Goal: Task Accomplishment & Management: Manage account settings

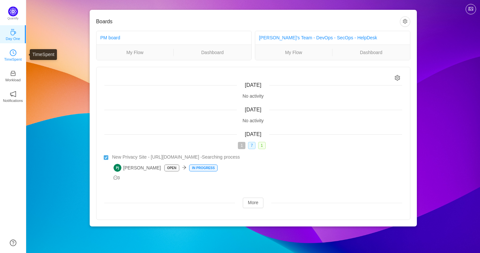
click at [13, 50] on icon "icon: clock-circle" at bounding box center [13, 52] width 7 height 7
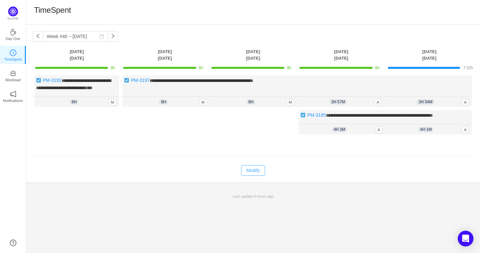
click at [262, 175] on button "Modify" at bounding box center [253, 170] width 24 height 10
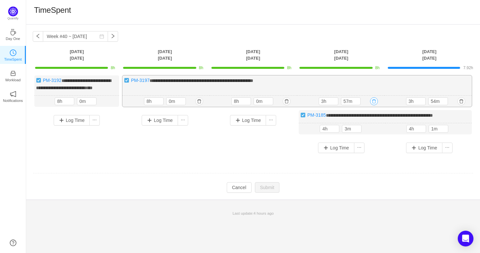
click at [370, 105] on button "button" at bounding box center [374, 101] width 8 height 8
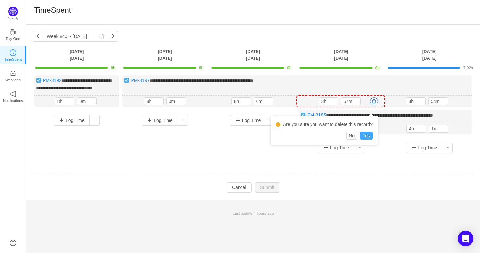
click at [366, 133] on button "Yes" at bounding box center [366, 136] width 13 height 8
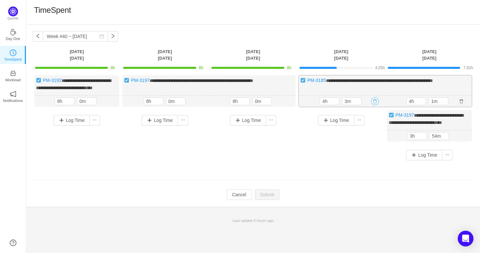
click at [375, 105] on button "button" at bounding box center [375, 101] width 8 height 8
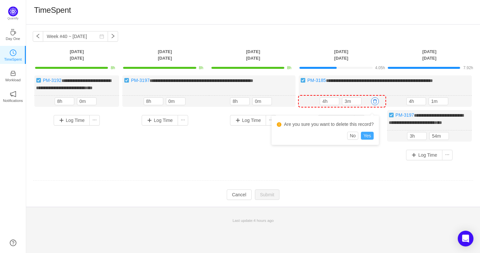
click at [369, 135] on button "Yes" at bounding box center [367, 136] width 13 height 8
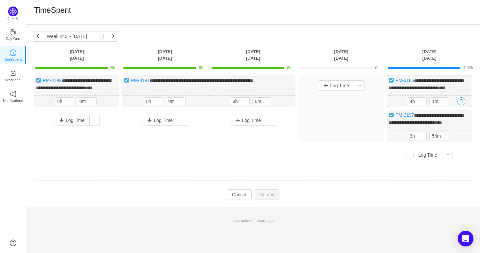
click at [458, 105] on button "button" at bounding box center [462, 101] width 8 height 8
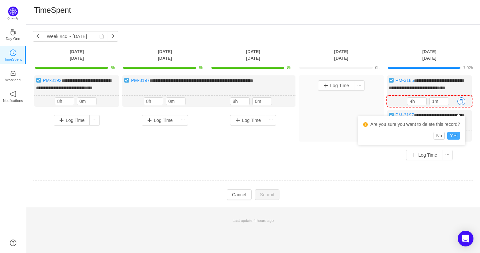
click at [452, 134] on button "Yes" at bounding box center [453, 136] width 13 height 8
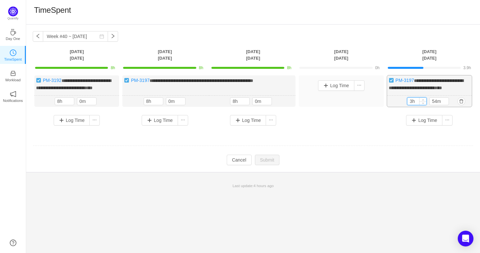
click at [414, 105] on input "3h" at bounding box center [416, 101] width 19 height 7
click at [413, 105] on input "3h" at bounding box center [416, 101] width 19 height 7
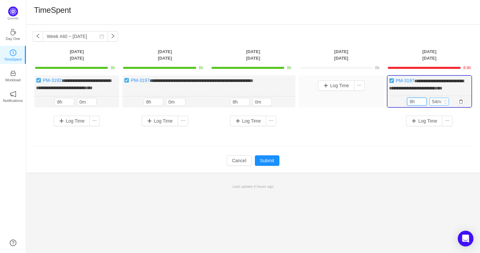
type input "8h"
click at [435, 105] on input "54m" at bounding box center [439, 101] width 19 height 7
type input "0m"
click at [275, 166] on button "Submit" at bounding box center [267, 160] width 25 height 10
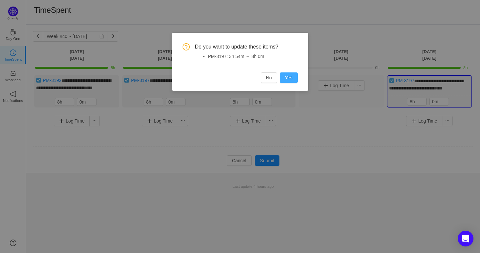
click at [295, 75] on button "Yes" at bounding box center [289, 77] width 18 height 10
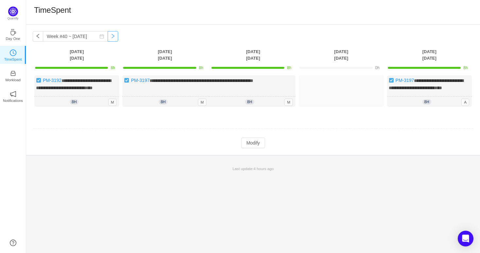
click at [108, 37] on button "button" at bounding box center [113, 36] width 10 height 10
click at [108, 36] on button "button" at bounding box center [113, 36] width 10 height 10
drag, startPoint x: 179, startPoint y: 54, endPoint x: 147, endPoint y: 52, distance: 32.8
click at [147, 52] on th "[DATE]" at bounding box center [165, 54] width 88 height 13
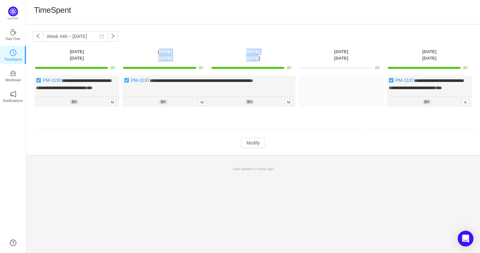
drag, startPoint x: 147, startPoint y: 52, endPoint x: 274, endPoint y: 58, distance: 127.1
click at [274, 58] on tr "[DATE] [DATE] [DATE] [DATE] [DATE]" at bounding box center [253, 54] width 441 height 13
click at [274, 58] on th "Wednesday Oct 1" at bounding box center [253, 54] width 88 height 13
drag, startPoint x: 315, startPoint y: 46, endPoint x: 348, endPoint y: 58, distance: 34.7
click at [348, 58] on div "**********" at bounding box center [253, 90] width 454 height 130
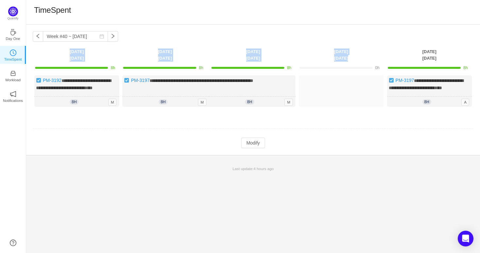
click at [348, 58] on th "Thursday Oct 2" at bounding box center [341, 54] width 88 height 13
drag, startPoint x: 348, startPoint y: 58, endPoint x: 332, endPoint y: 49, distance: 18.7
click at [332, 49] on th "Thursday Oct 2" at bounding box center [341, 54] width 88 height 13
drag, startPoint x: 332, startPoint y: 49, endPoint x: 352, endPoint y: 59, distance: 23.1
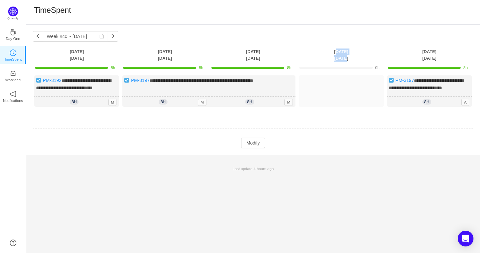
click at [352, 59] on th "Thursday Oct 2" at bounding box center [341, 54] width 88 height 13
drag, startPoint x: 352, startPoint y: 59, endPoint x: 322, endPoint y: 50, distance: 31.4
click at [322, 50] on th "Thursday Oct 2" at bounding box center [341, 54] width 88 height 13
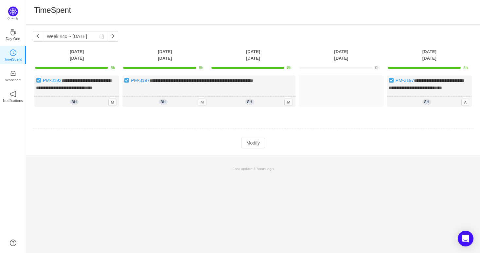
drag, startPoint x: 238, startPoint y: 50, endPoint x: 447, endPoint y: 55, distance: 209.2
click at [447, 55] on tr "[DATE] [DATE] [DATE] [DATE] [DATE]" at bounding box center [253, 54] width 441 height 13
click at [447, 55] on th "[DATE]" at bounding box center [430, 54] width 88 height 13
drag, startPoint x: 440, startPoint y: 57, endPoint x: 62, endPoint y: 52, distance: 378.7
click at [62, 52] on tr "[DATE] [DATE] [DATE] [DATE] [DATE]" at bounding box center [253, 54] width 441 height 13
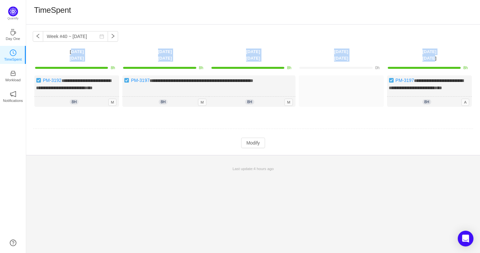
click at [62, 52] on th "[DATE]" at bounding box center [77, 54] width 88 height 13
drag, startPoint x: 435, startPoint y: 57, endPoint x: 417, endPoint y: 48, distance: 20.1
click at [417, 48] on th "[DATE]" at bounding box center [430, 54] width 88 height 13
drag, startPoint x: 354, startPoint y: 57, endPoint x: 321, endPoint y: 48, distance: 34.9
click at [321, 48] on div "**********" at bounding box center [253, 90] width 454 height 130
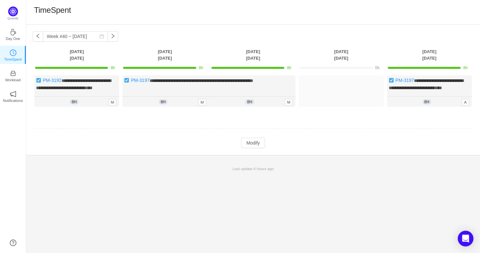
click at [265, 53] on th "Wednesday Oct 1" at bounding box center [253, 54] width 88 height 13
drag, startPoint x: 264, startPoint y: 56, endPoint x: 236, endPoint y: 48, distance: 29.1
click at [236, 48] on th "Wednesday Oct 1" at bounding box center [253, 54] width 88 height 13
drag, startPoint x: 236, startPoint y: 48, endPoint x: 264, endPoint y: 59, distance: 30.5
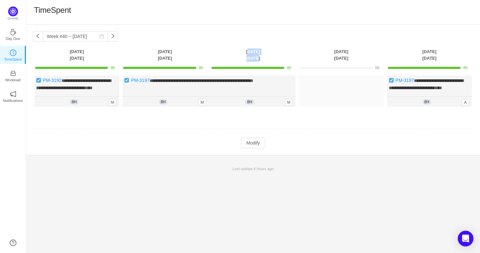
click at [264, 59] on th "Wednesday Oct 1" at bounding box center [253, 54] width 88 height 13
drag, startPoint x: 264, startPoint y: 59, endPoint x: 241, endPoint y: 52, distance: 24.2
click at [241, 52] on th "Wednesday Oct 1" at bounding box center [253, 54] width 88 height 13
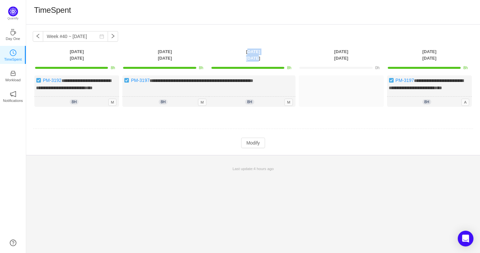
drag, startPoint x: 242, startPoint y: 53, endPoint x: 265, endPoint y: 59, distance: 23.4
click at [265, 59] on th "Wednesday Oct 1" at bounding box center [253, 54] width 88 height 13
drag, startPoint x: 326, startPoint y: 47, endPoint x: 346, endPoint y: 58, distance: 22.7
click at [346, 58] on div "**********" at bounding box center [253, 90] width 454 height 130
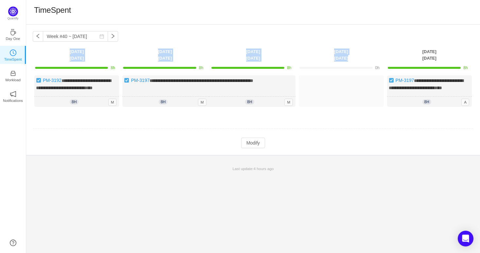
click at [346, 58] on th "Thursday Oct 2" at bounding box center [341, 54] width 88 height 13
drag, startPoint x: 350, startPoint y: 58, endPoint x: 330, endPoint y: 51, distance: 20.8
click at [330, 51] on th "Thursday Oct 2" at bounding box center [341, 54] width 88 height 13
drag, startPoint x: 424, startPoint y: 52, endPoint x: 418, endPoint y: 48, distance: 7.3
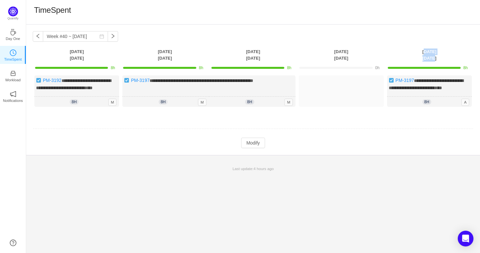
click at [418, 48] on th "[DATE]" at bounding box center [430, 54] width 88 height 13
drag, startPoint x: 418, startPoint y: 48, endPoint x: 439, endPoint y: 58, distance: 23.1
click at [439, 58] on th "[DATE]" at bounding box center [430, 54] width 88 height 13
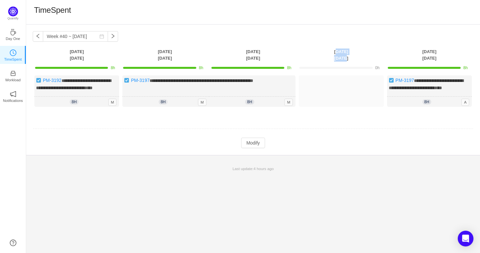
drag, startPoint x: 346, startPoint y: 59, endPoint x: 330, endPoint y: 49, distance: 18.5
click at [330, 49] on th "Thursday Oct 2" at bounding box center [341, 54] width 88 height 13
drag, startPoint x: 330, startPoint y: 49, endPoint x: 444, endPoint y: 58, distance: 114.9
click at [444, 58] on tr "[DATE] [DATE] [DATE] [DATE] [DATE]" at bounding box center [253, 54] width 441 height 13
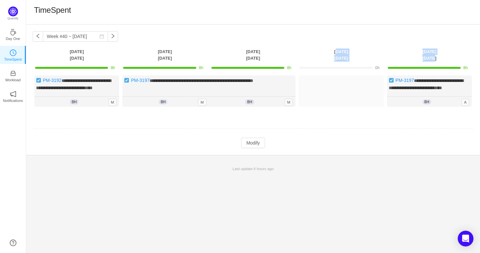
click at [444, 58] on th "[DATE]" at bounding box center [430, 54] width 88 height 13
drag, startPoint x: 444, startPoint y: 58, endPoint x: 331, endPoint y: 53, distance: 114.0
click at [331, 53] on tr "[DATE] [DATE] [DATE] [DATE] [DATE]" at bounding box center [253, 54] width 441 height 13
click at [331, 53] on th "Thursday Oct 2" at bounding box center [341, 54] width 88 height 13
click at [111, 38] on button "button" at bounding box center [113, 36] width 10 height 10
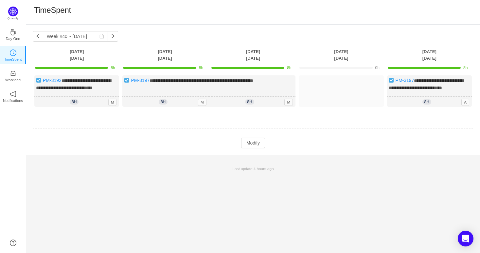
click at [265, 57] on th "Wednesday Oct 1" at bounding box center [253, 54] width 88 height 13
drag, startPoint x: 265, startPoint y: 57, endPoint x: 240, endPoint y: 53, distance: 25.1
click at [240, 53] on th "Wednesday Oct 1" at bounding box center [253, 54] width 88 height 13
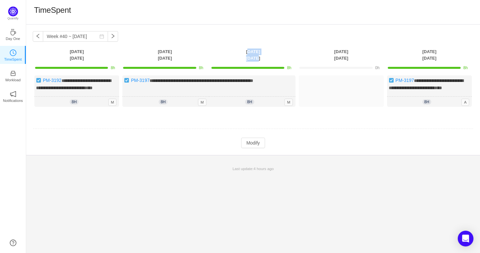
drag, startPoint x: 240, startPoint y: 53, endPoint x: 276, endPoint y: 59, distance: 36.2
click at [276, 59] on th "Wednesday Oct 1" at bounding box center [253, 54] width 88 height 13
drag, startPoint x: 276, startPoint y: 59, endPoint x: 233, endPoint y: 52, distance: 43.1
click at [233, 52] on th "Wednesday Oct 1" at bounding box center [253, 54] width 88 height 13
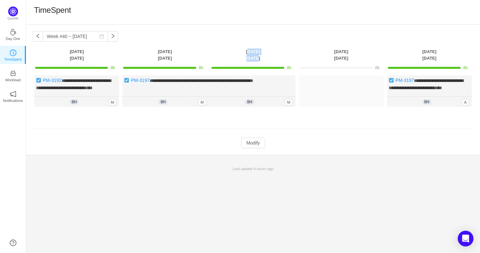
click at [233, 52] on th "Wednesday Oct 1" at bounding box center [253, 54] width 88 height 13
drag, startPoint x: 233, startPoint y: 52, endPoint x: 436, endPoint y: 55, distance: 202.9
click at [436, 55] on tr "[DATE] [DATE] [DATE] [DATE] [DATE]" at bounding box center [253, 54] width 441 height 13
drag, startPoint x: 436, startPoint y: 55, endPoint x: 436, endPoint y: 59, distance: 4.3
click at [436, 55] on th "[DATE]" at bounding box center [430, 54] width 88 height 13
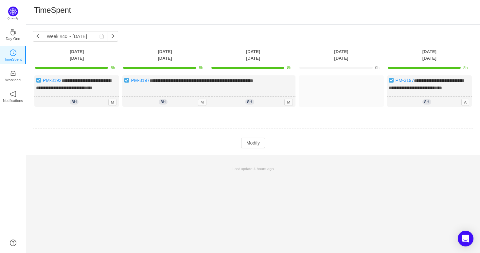
click at [436, 59] on th "[DATE]" at bounding box center [430, 54] width 88 height 13
drag, startPoint x: 429, startPoint y: 57, endPoint x: 155, endPoint y: 51, distance: 274.3
click at [155, 51] on tr "[DATE] [DATE] [DATE] [DATE] [DATE]" at bounding box center [253, 54] width 441 height 13
click at [155, 51] on th "[DATE]" at bounding box center [165, 54] width 88 height 13
drag, startPoint x: 166, startPoint y: 53, endPoint x: 440, endPoint y: 60, distance: 274.0
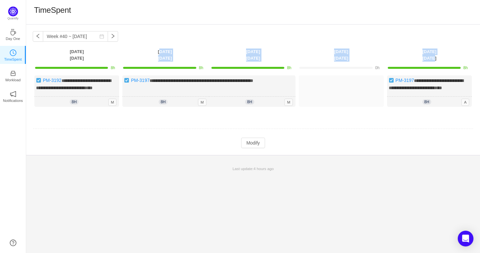
click at [440, 60] on tr "[DATE] [DATE] [DATE] [DATE] [DATE]" at bounding box center [253, 54] width 441 height 13
click at [440, 60] on th "[DATE]" at bounding box center [430, 54] width 88 height 13
click at [108, 39] on button "button" at bounding box center [113, 36] width 10 height 10
click at [40, 37] on button "button" at bounding box center [38, 36] width 10 height 10
type input "Week #39 ~ Sep 22"
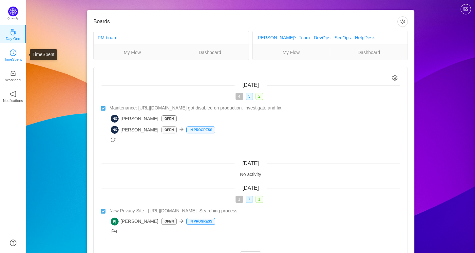
click at [11, 52] on icon "icon: clock-circle" at bounding box center [13, 52] width 7 height 7
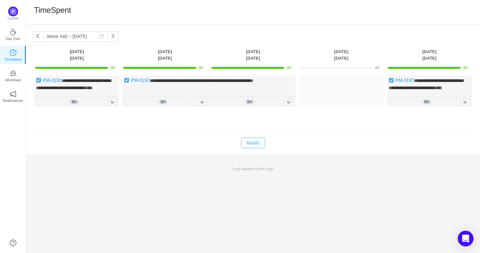
click at [250, 148] on button "Modify" at bounding box center [253, 142] width 24 height 10
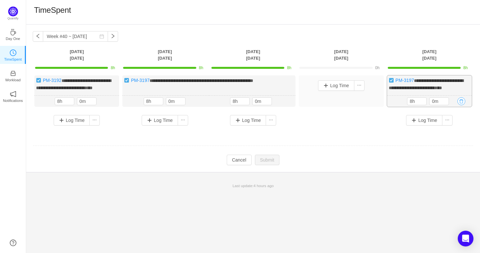
click at [459, 105] on button "button" at bounding box center [462, 101] width 8 height 8
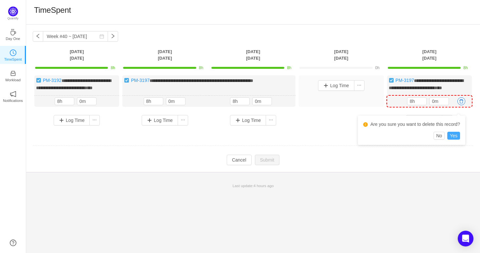
click at [452, 137] on button "Yes" at bounding box center [453, 136] width 13 height 8
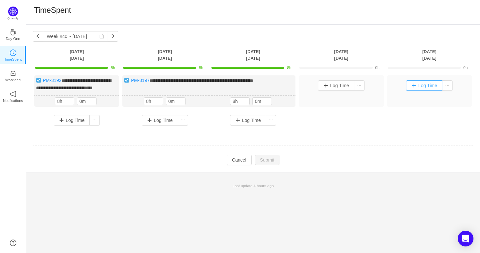
click at [423, 87] on button "Log Time" at bounding box center [424, 85] width 36 height 10
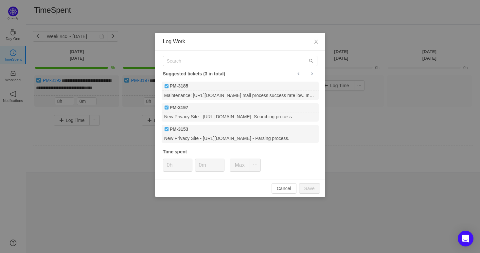
click at [227, 66] on div "Suggested tickets (3 in total) PM-3185 Maintenance: [URL][DOMAIN_NAME] mail pro…" at bounding box center [240, 115] width 170 height 129
click at [227, 63] on input "text" at bounding box center [240, 61] width 154 height 10
paste input "3205"
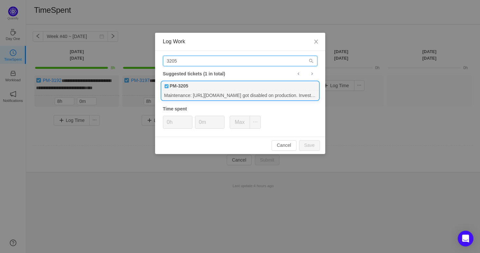
type input "3205"
click at [212, 87] on div "PM-3205" at bounding box center [240, 85] width 157 height 9
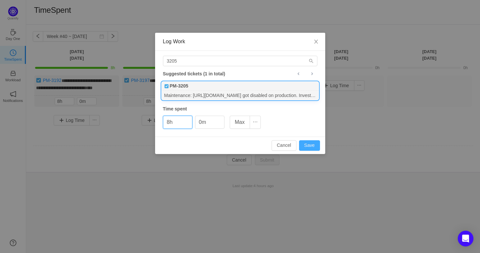
click at [306, 144] on button "Save" at bounding box center [309, 145] width 21 height 10
type input "0h"
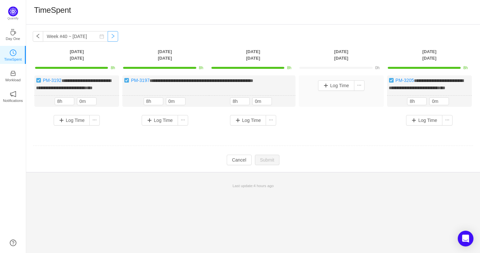
click at [108, 36] on button "button" at bounding box center [113, 36] width 10 height 10
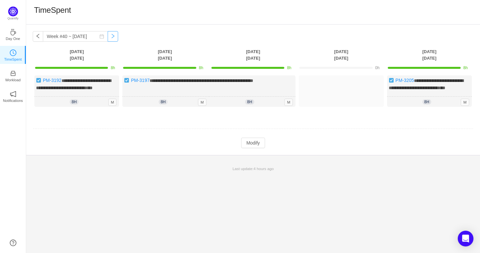
click at [108, 36] on button "button" at bounding box center [113, 36] width 10 height 10
drag, startPoint x: 157, startPoint y: 51, endPoint x: 186, endPoint y: 59, distance: 29.7
click at [186, 59] on th "[DATE]" at bounding box center [165, 54] width 88 height 13
drag, startPoint x: 186, startPoint y: 59, endPoint x: 151, endPoint y: 50, distance: 35.5
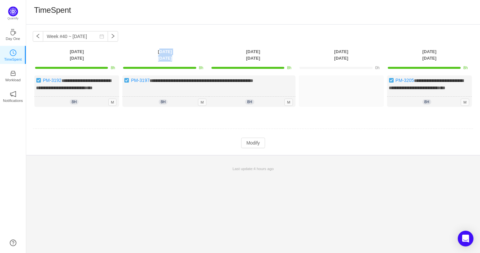
click at [151, 50] on th "[DATE]" at bounding box center [165, 54] width 88 height 13
drag, startPoint x: 59, startPoint y: 50, endPoint x: 444, endPoint y: 55, distance: 385.2
click at [444, 55] on tr "[DATE] [DATE] [DATE] [DATE] [DATE]" at bounding box center [253, 54] width 441 height 13
click at [444, 55] on th "[DATE]" at bounding box center [430, 54] width 88 height 13
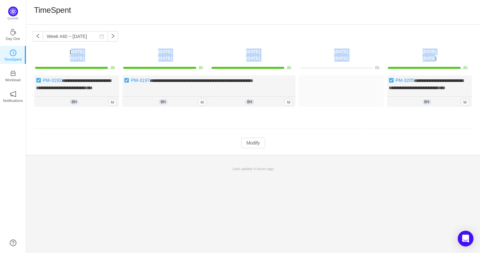
drag, startPoint x: 444, startPoint y: 55, endPoint x: 55, endPoint y: 50, distance: 389.8
click at [55, 50] on tr "[DATE] [DATE] [DATE] [DATE] [DATE]" at bounding box center [253, 54] width 441 height 13
click at [55, 49] on th "[DATE]" at bounding box center [77, 54] width 88 height 13
drag, startPoint x: 63, startPoint y: 47, endPoint x: 446, endPoint y: 57, distance: 383.0
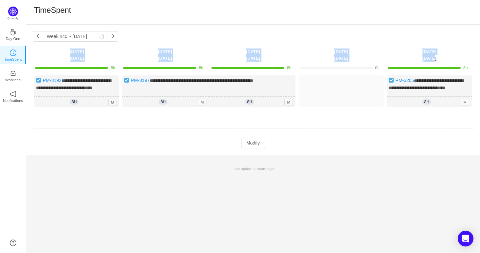
click at [446, 57] on div "**********" at bounding box center [253, 90] width 454 height 130
click at [446, 57] on th "[DATE]" at bounding box center [430, 54] width 88 height 13
drag, startPoint x: 439, startPoint y: 59, endPoint x: 64, endPoint y: 49, distance: 375.5
click at [64, 49] on tr "[DATE] [DATE] [DATE] [DATE] [DATE]" at bounding box center [253, 54] width 441 height 13
click at [64, 50] on th "[DATE]" at bounding box center [77, 54] width 88 height 13
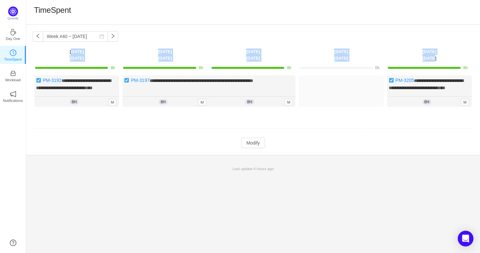
drag, startPoint x: 64, startPoint y: 50, endPoint x: 446, endPoint y: 59, distance: 382.0
click at [446, 59] on tr "[DATE] [DATE] [DATE] [DATE] [DATE]" at bounding box center [253, 54] width 441 height 13
click at [446, 59] on th "[DATE]" at bounding box center [430, 54] width 88 height 13
drag, startPoint x: 445, startPoint y: 59, endPoint x: 46, endPoint y: 46, distance: 398.8
click at [46, 46] on div "**********" at bounding box center [253, 90] width 454 height 130
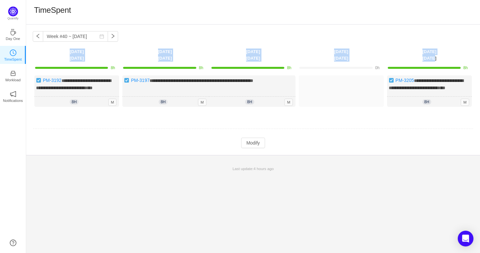
click at [62, 53] on th "[DATE]" at bounding box center [77, 54] width 88 height 13
drag, startPoint x: 66, startPoint y: 55, endPoint x: 443, endPoint y: 59, distance: 377.0
click at [443, 59] on tr "[DATE] [DATE] [DATE] [DATE] [DATE]" at bounding box center [253, 54] width 441 height 13
click at [443, 59] on th "[DATE]" at bounding box center [430, 54] width 88 height 13
drag, startPoint x: 443, startPoint y: 59, endPoint x: 59, endPoint y: 51, distance: 384.3
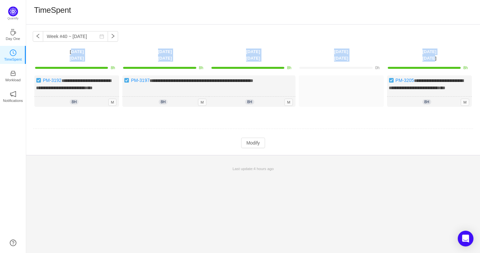
click at [59, 51] on tr "[DATE] [DATE] [DATE] [DATE] [DATE]" at bounding box center [253, 54] width 441 height 13
click at [59, 51] on th "[DATE]" at bounding box center [77, 54] width 88 height 13
drag, startPoint x: 59, startPoint y: 50, endPoint x: 441, endPoint y: 58, distance: 382.3
click at [441, 58] on tr "[DATE] [DATE] [DATE] [DATE] [DATE]" at bounding box center [253, 54] width 441 height 13
click at [441, 58] on th "[DATE]" at bounding box center [430, 54] width 88 height 13
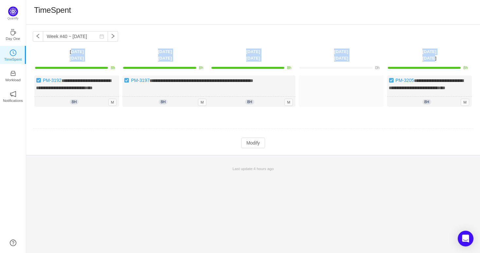
drag, startPoint x: 441, startPoint y: 58, endPoint x: 60, endPoint y: 53, distance: 381.3
click at [60, 53] on tr "[DATE] [DATE] [DATE] [DATE] [DATE]" at bounding box center [253, 54] width 441 height 13
click at [60, 53] on th "[DATE]" at bounding box center [77, 54] width 88 height 13
drag, startPoint x: 69, startPoint y: 53, endPoint x: 443, endPoint y: 61, distance: 373.5
click at [443, 61] on tr "[DATE] [DATE] [DATE] [DATE] [DATE]" at bounding box center [253, 54] width 441 height 13
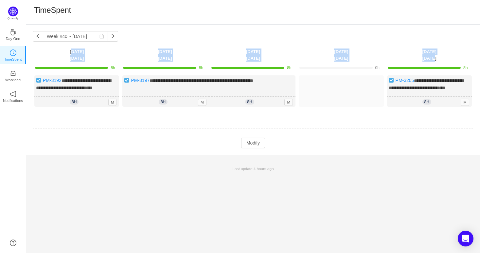
click at [443, 61] on th "[DATE]" at bounding box center [430, 54] width 88 height 13
drag, startPoint x: 442, startPoint y: 61, endPoint x: 64, endPoint y: 51, distance: 378.1
click at [64, 51] on tr "[DATE] [DATE] [DATE] [DATE] [DATE]" at bounding box center [253, 54] width 441 height 13
click at [64, 51] on th "[DATE]" at bounding box center [77, 54] width 88 height 13
drag, startPoint x: 64, startPoint y: 52, endPoint x: 448, endPoint y: 56, distance: 383.2
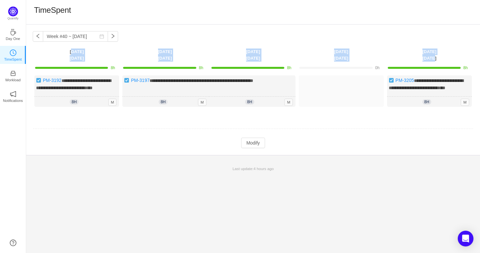
click at [448, 56] on tr "[DATE] [DATE] [DATE] [DATE] [DATE]" at bounding box center [253, 54] width 441 height 13
click at [448, 56] on th "[DATE]" at bounding box center [430, 54] width 88 height 13
